Goal: Task Accomplishment & Management: Manage account settings

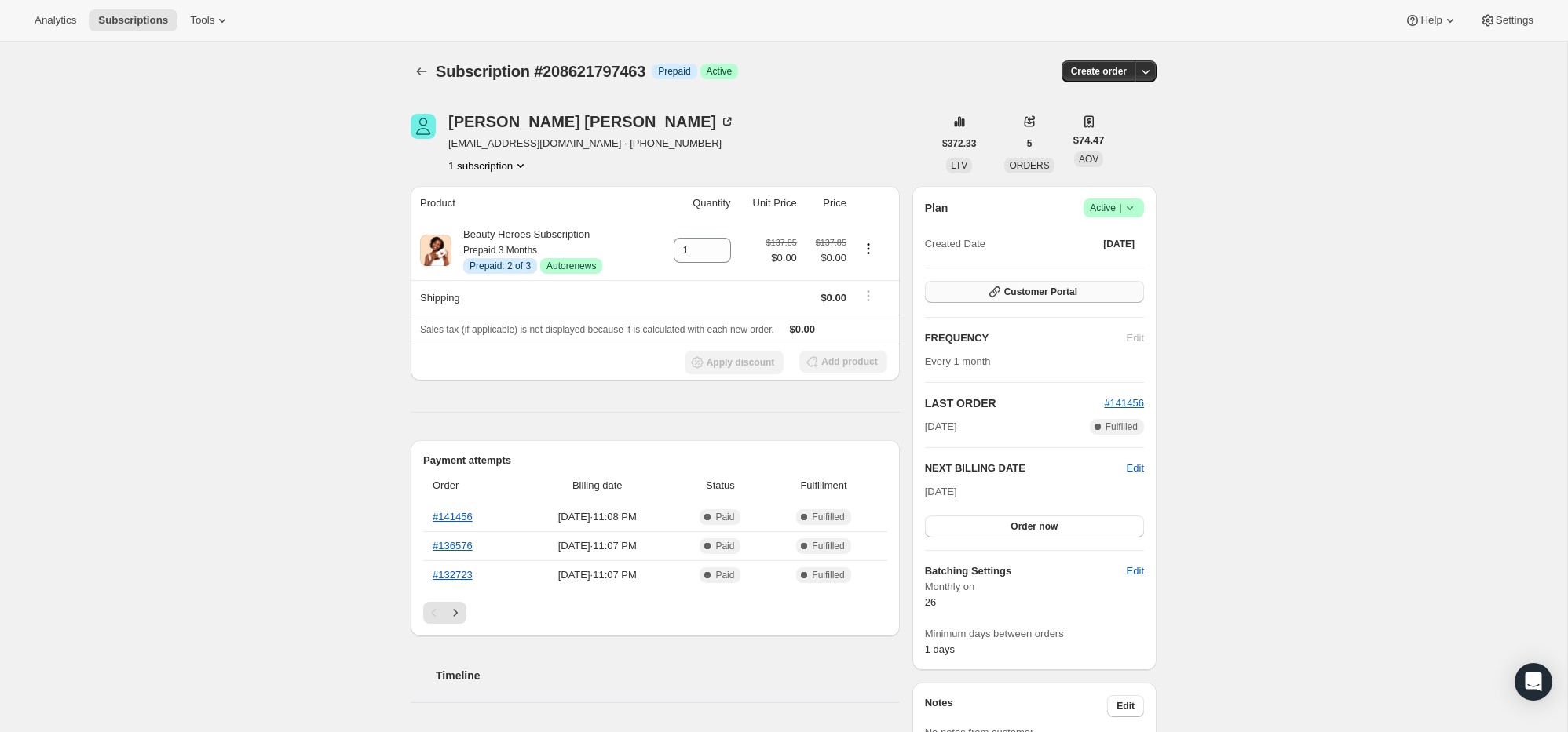
click at [1050, 290] on span "Customer Portal" at bounding box center [1040, 292] width 73 height 13
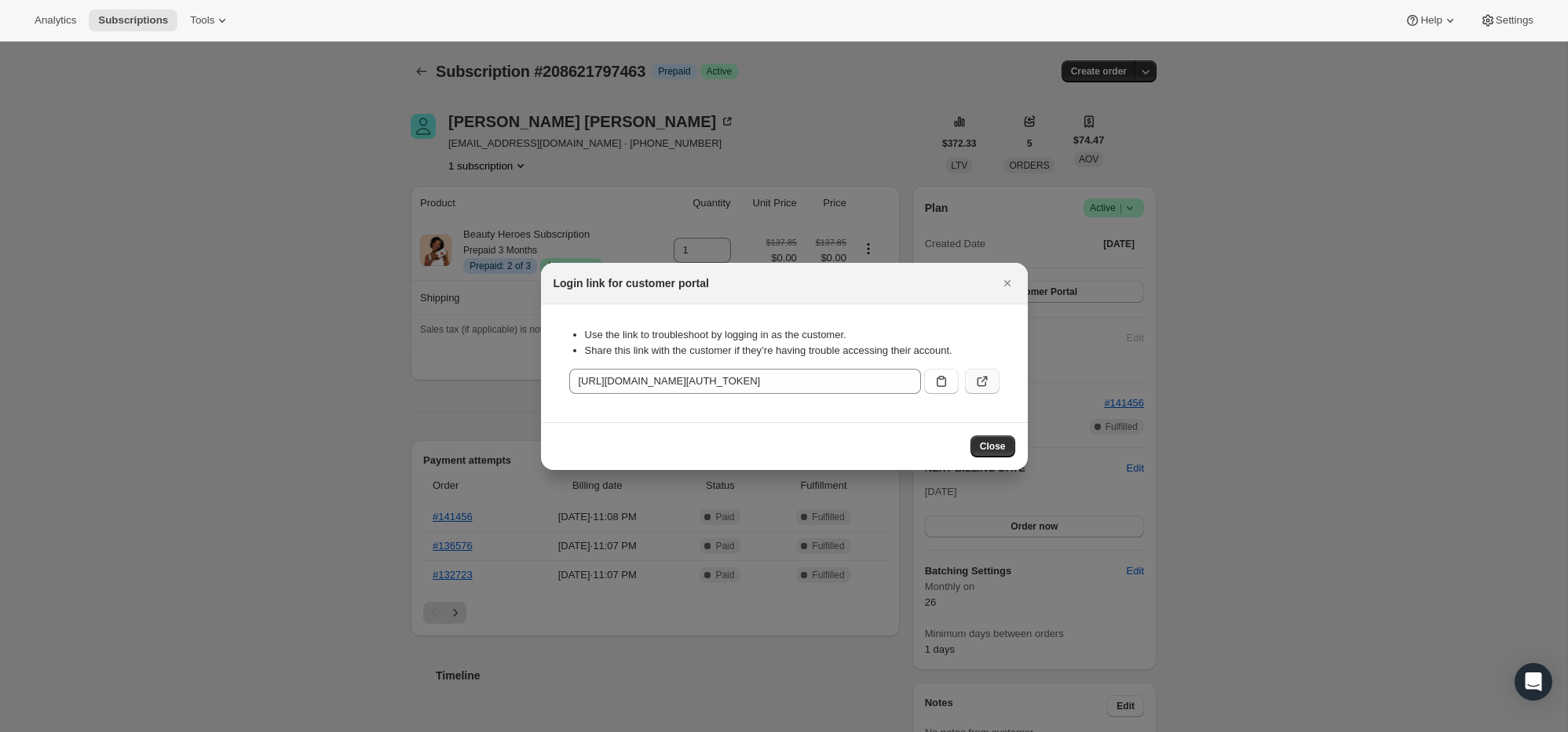
click at [985, 379] on icon ":rbv:" at bounding box center [984, 379] width 7 height 7
click at [318, 179] on div at bounding box center [784, 366] width 1568 height 732
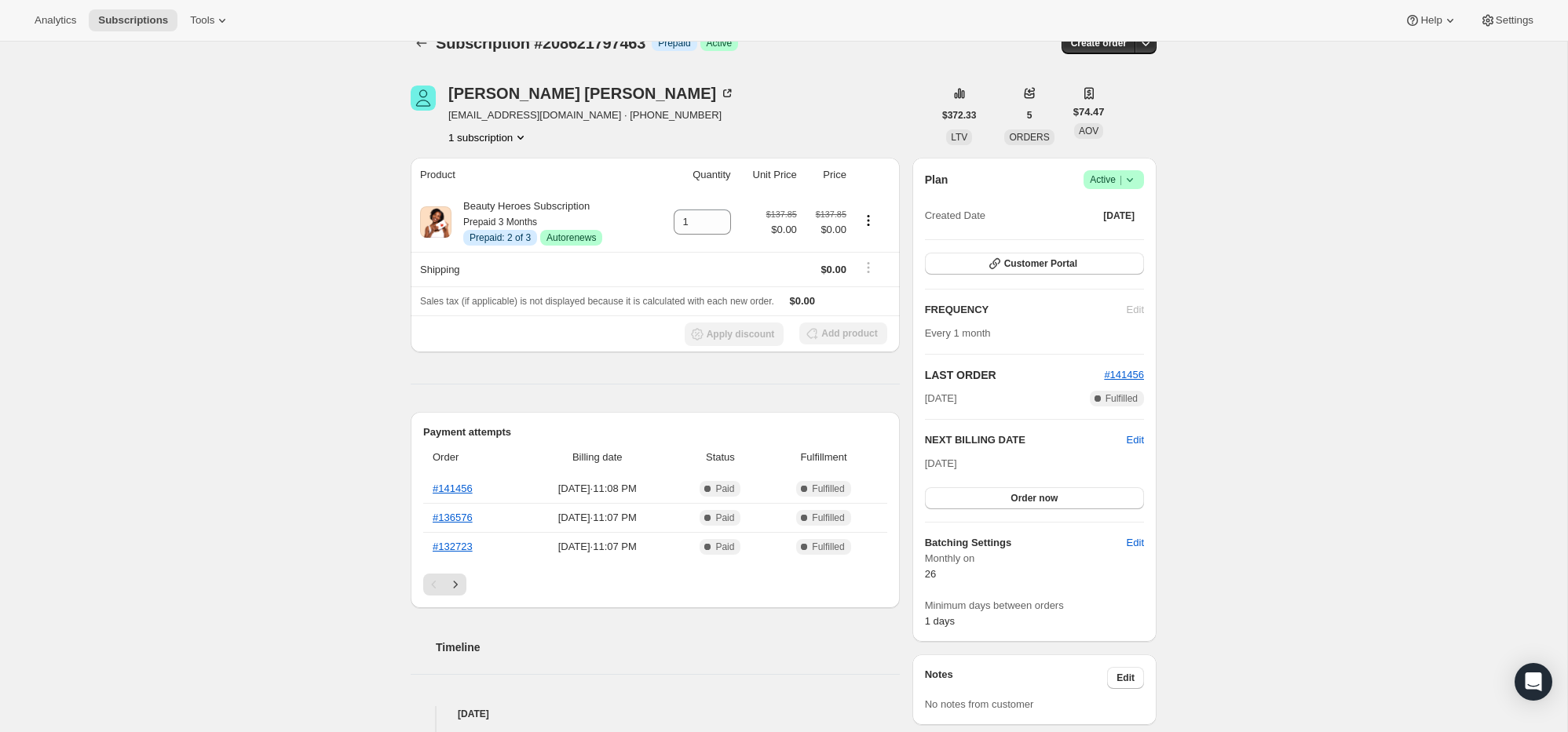
scroll to position [35, 0]
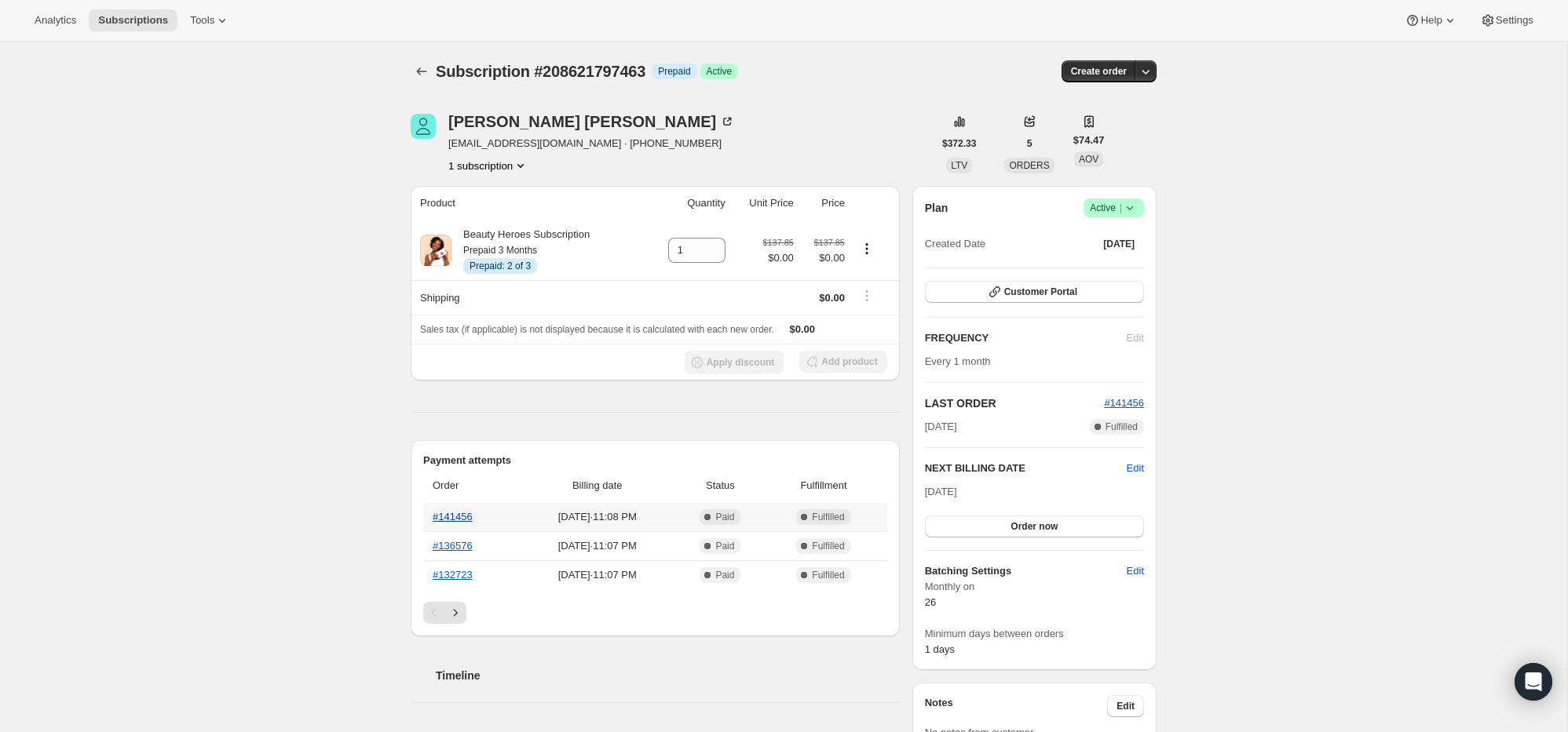
click at [445, 519] on link "#141456" at bounding box center [453, 516] width 40 height 12
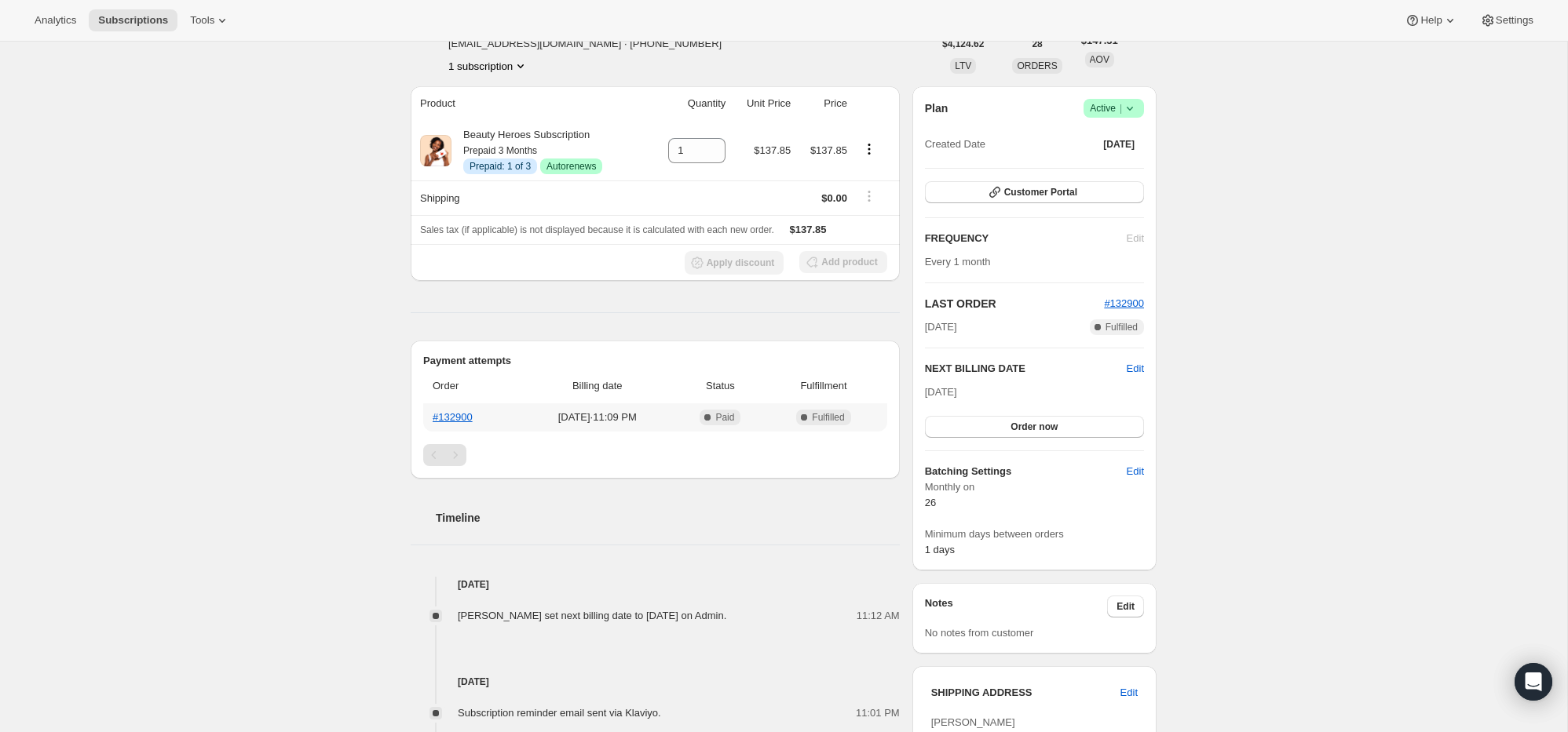
scroll to position [100, 0]
click at [1027, 426] on span "Order now" at bounding box center [1034, 425] width 47 height 13
click at [1027, 426] on span "Click to confirm" at bounding box center [1034, 425] width 71 height 13
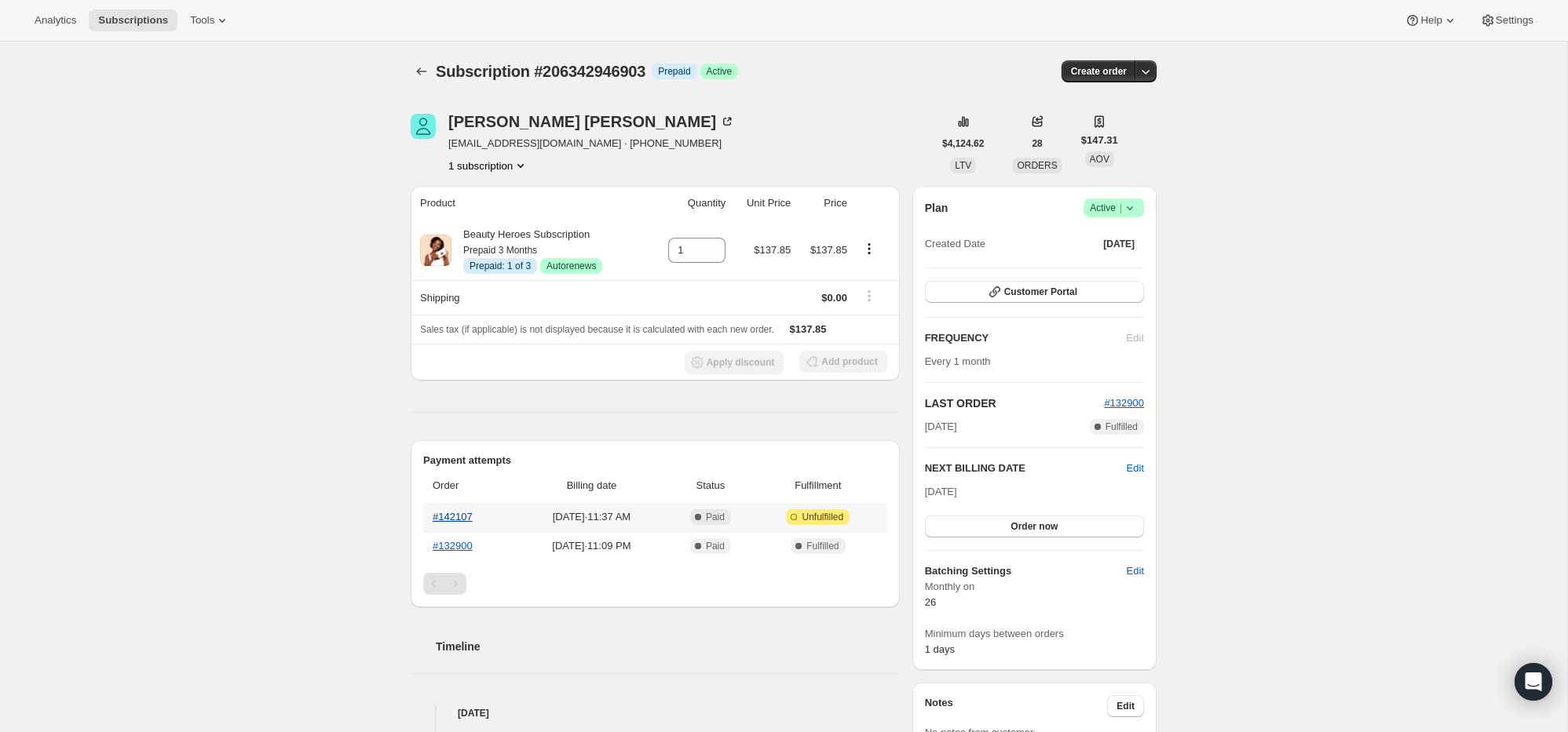
click at [446, 517] on link "#142107" at bounding box center [453, 516] width 40 height 12
